Goal: Information Seeking & Learning: Learn about a topic

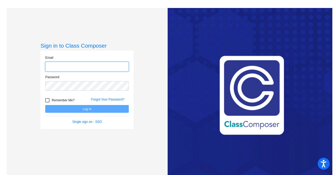
type input "pclayton@asd.edu.qa"
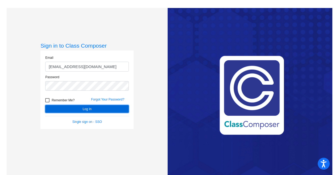
click at [95, 109] on button "Log In" at bounding box center [87, 109] width 84 height 8
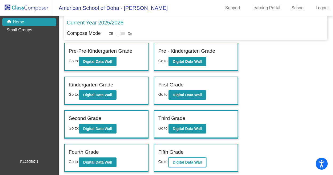
click at [190, 162] on b "Digital Data Wall" at bounding box center [187, 162] width 29 height 4
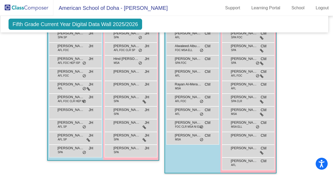
scroll to position [399, 2]
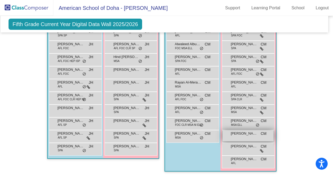
click at [248, 135] on span "Maya Bravo" at bounding box center [244, 133] width 27 height 5
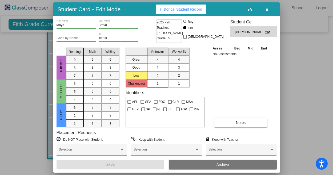
click at [268, 11] on button "button" at bounding box center [266, 10] width 17 height 10
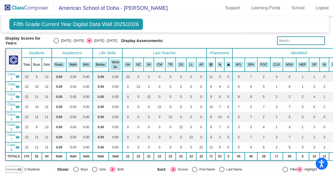
scroll to position [0, 1]
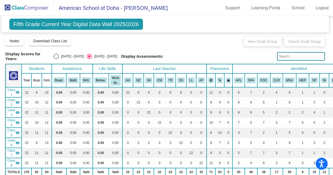
click at [200, 45] on div "Notes Download Class List Import Students New Small Group Saved Small Group" at bounding box center [164, 41] width 319 height 11
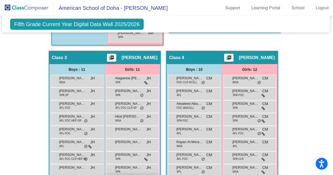
scroll to position [339, 1]
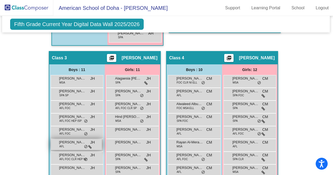
click at [68, 141] on span "Indra Shanbhogue" at bounding box center [72, 142] width 27 height 5
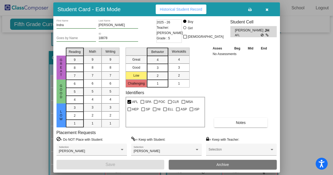
click at [267, 11] on icon "button" at bounding box center [266, 10] width 3 height 4
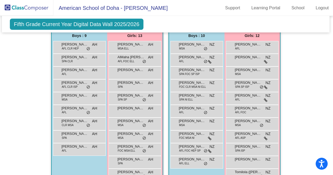
scroll to position [360, 1]
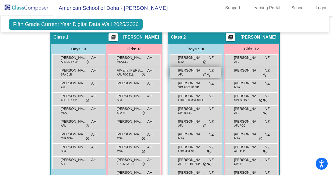
scroll to position [157, 2]
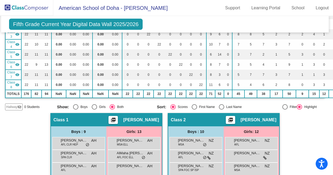
scroll to position [0, 2]
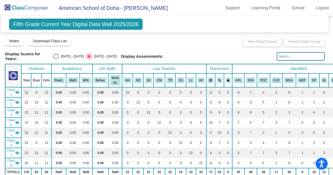
click at [28, 6] on img at bounding box center [26, 8] width 53 height 16
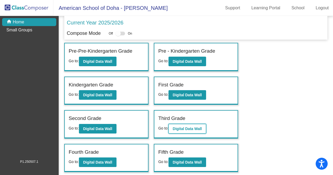
click at [190, 129] on b "Digital Data Wall" at bounding box center [187, 129] width 29 height 4
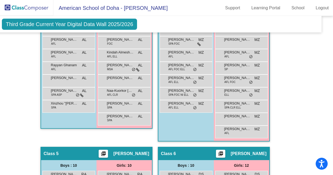
scroll to position [394, 9]
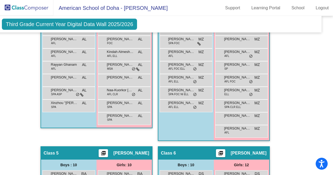
click at [301, 103] on div "Hallway - Hallway Class picture_as_pdf Add Student First Name Last Name Student…" at bounding box center [157, 146] width 319 height 718
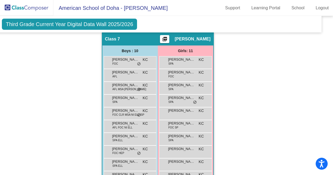
scroll to position [693, 9]
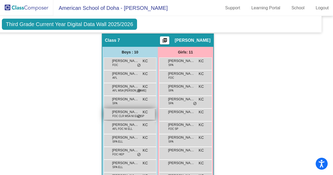
click at [123, 111] on span "Fahad Al-Shamlan" at bounding box center [125, 111] width 27 height 5
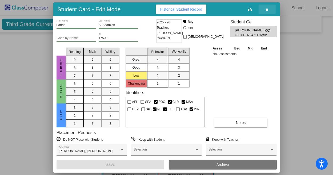
click at [267, 9] on icon "button" at bounding box center [266, 10] width 3 height 4
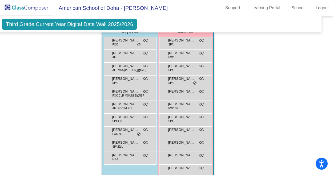
scroll to position [711, 9]
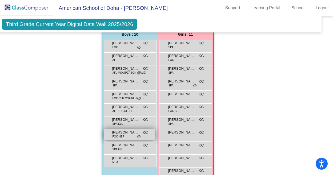
click at [125, 130] on span "Keyan Alselfani" at bounding box center [125, 132] width 27 height 5
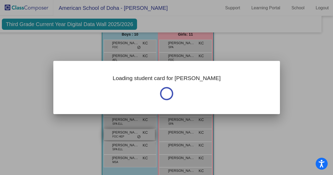
click at [125, 130] on div at bounding box center [166, 87] width 333 height 175
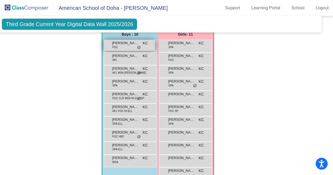
click at [118, 44] on span "Adam Cociug Kiss" at bounding box center [125, 42] width 27 height 5
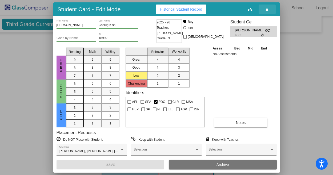
click at [266, 9] on icon "button" at bounding box center [266, 10] width 3 height 4
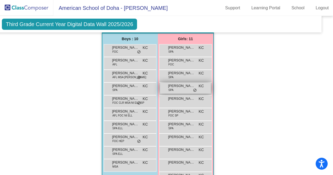
scroll to position [707, 9]
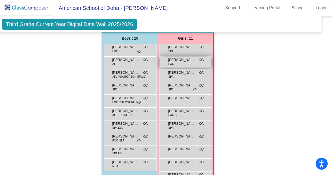
click at [185, 58] on span "Hailey Hatch" at bounding box center [181, 59] width 27 height 5
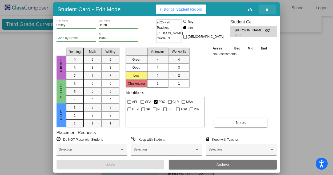
click at [268, 9] on button "button" at bounding box center [266, 10] width 17 height 10
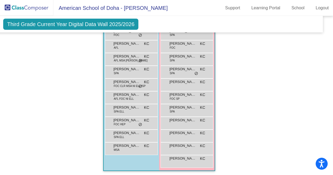
scroll to position [722, 7]
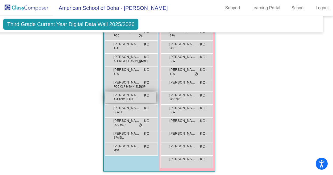
click at [127, 96] on span "Hedy Ben Mahmoud" at bounding box center [126, 95] width 27 height 5
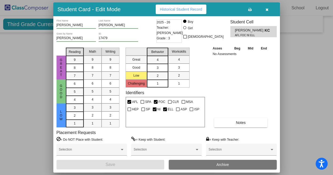
click at [266, 11] on icon "button" at bounding box center [266, 10] width 3 height 4
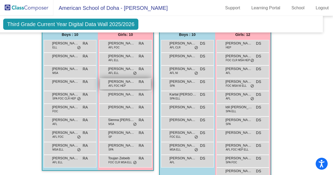
scroll to position [529, 7]
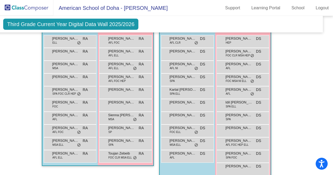
click at [300, 95] on div "Hallway - Hallway Class picture_as_pdf Add Student First Name Last Name Student…" at bounding box center [158, 11] width 319 height 718
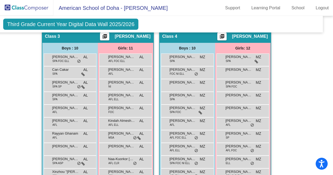
scroll to position [191, 7]
